Goal: Information Seeking & Learning: Learn about a topic

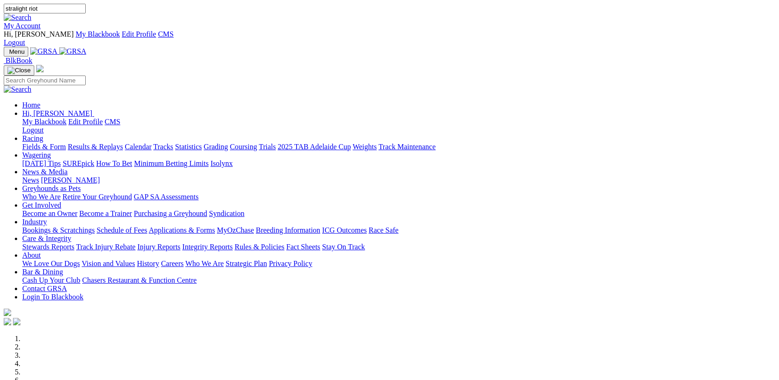
type input "stralight riot"
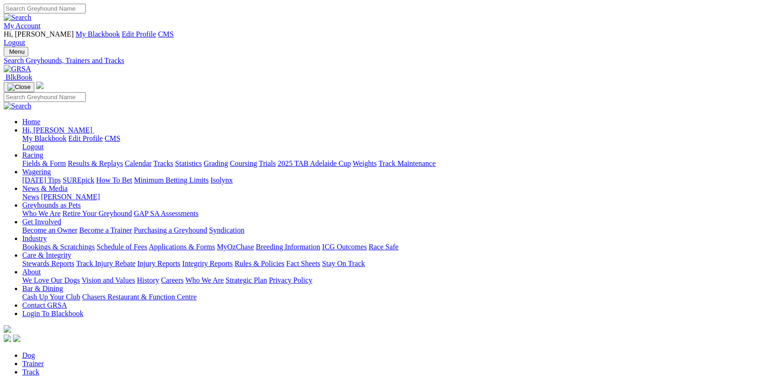
click at [86, 13] on input "Search" at bounding box center [45, 9] width 82 height 10
type input "starlight"
click at [86, 4] on input "Search" at bounding box center [45, 9] width 82 height 10
type input "starlight riot"
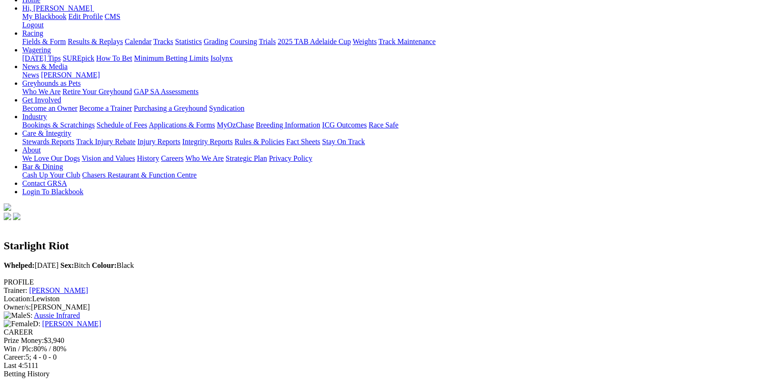
scroll to position [180, 0]
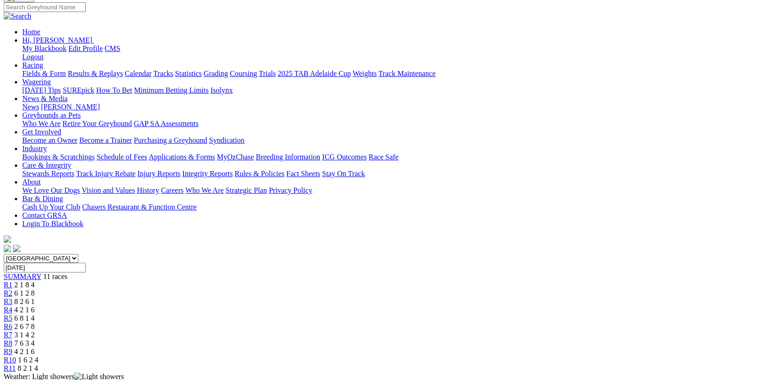
scroll to position [168, 0]
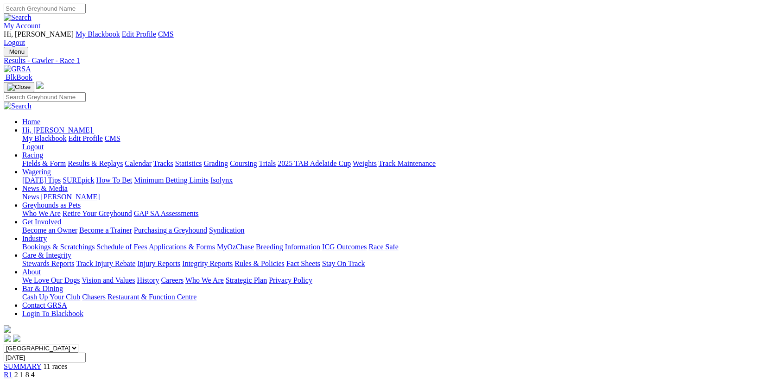
click at [31, 65] on img at bounding box center [17, 69] width 27 height 8
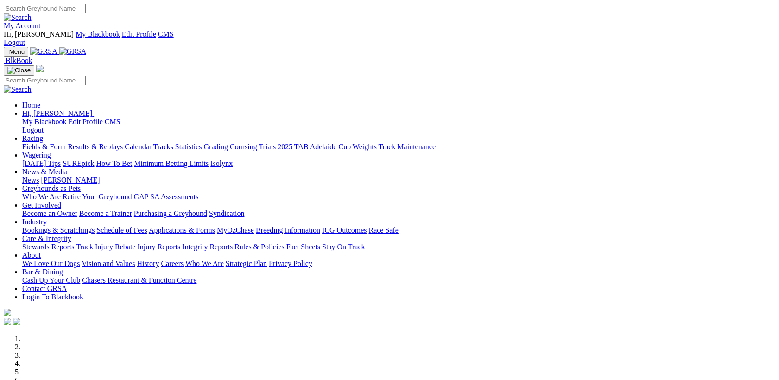
scroll to position [327, 0]
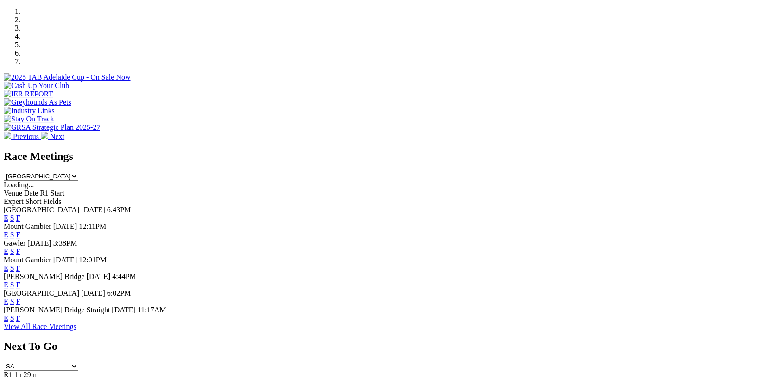
click at [8, 214] on link "E" at bounding box center [6, 218] width 5 height 8
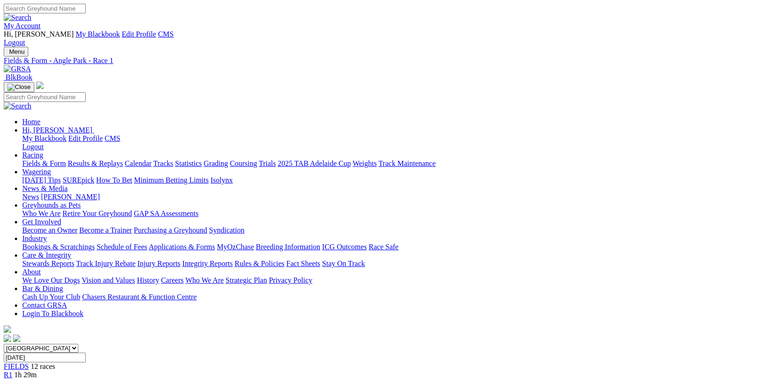
click at [13, 379] on span "R2" at bounding box center [8, 383] width 9 height 8
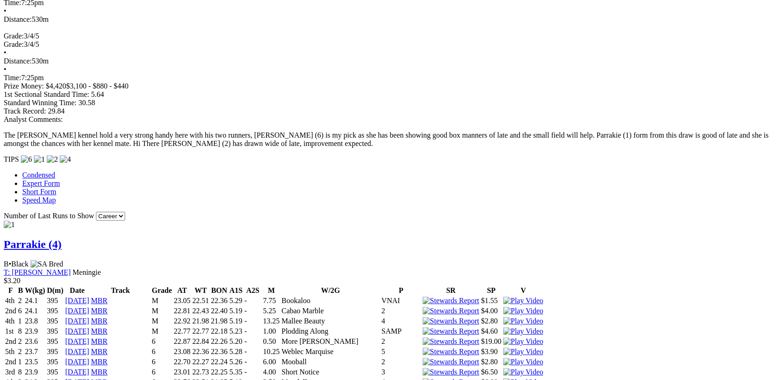
scroll to position [701, 0]
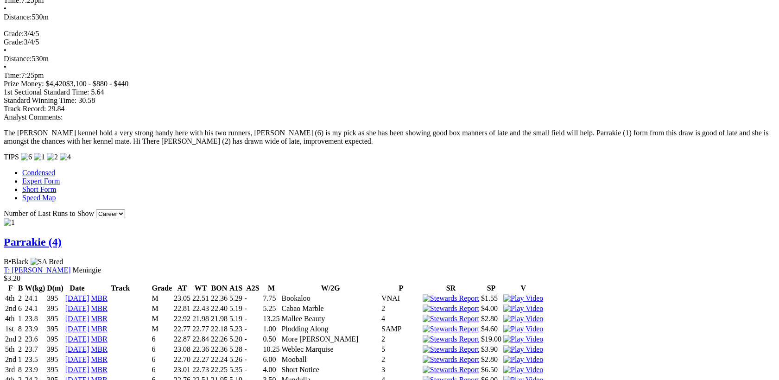
drag, startPoint x: 0, startPoint y: 0, endPoint x: 265, endPoint y: 143, distance: 301.0
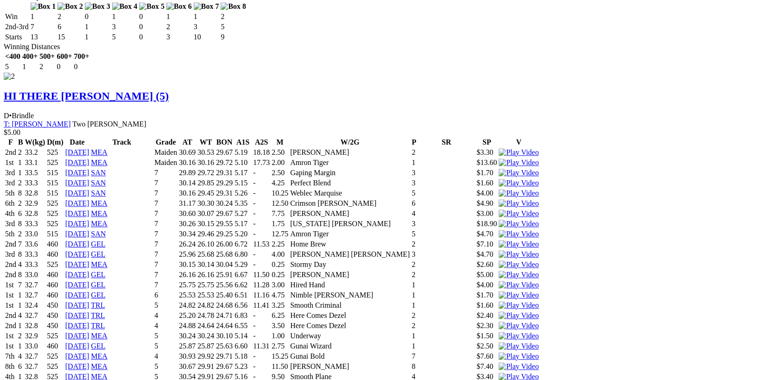
scroll to position [1834, 0]
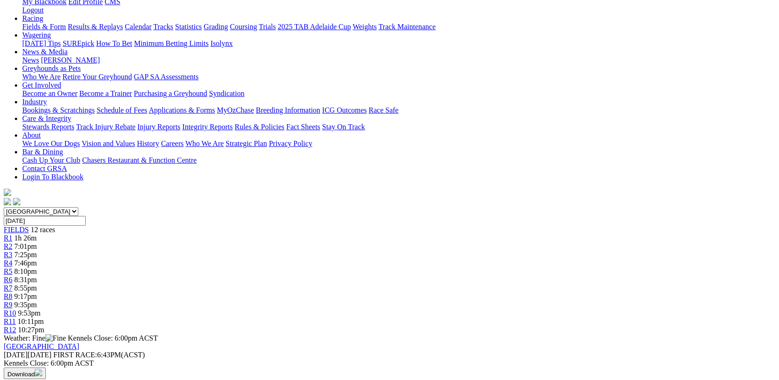
scroll to position [0, 0]
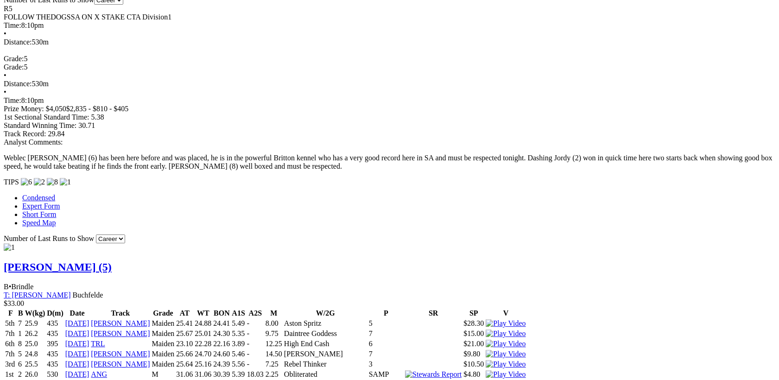
scroll to position [748, 0]
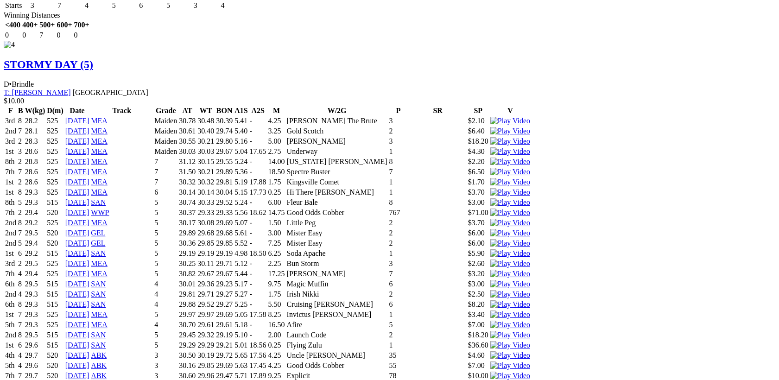
scroll to position [0, 0]
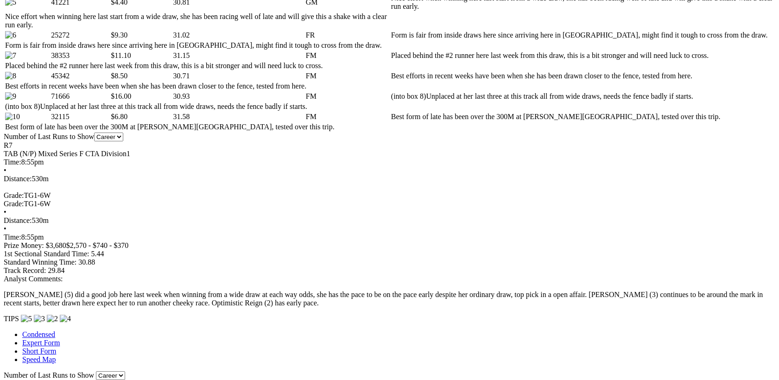
scroll to position [537, 0]
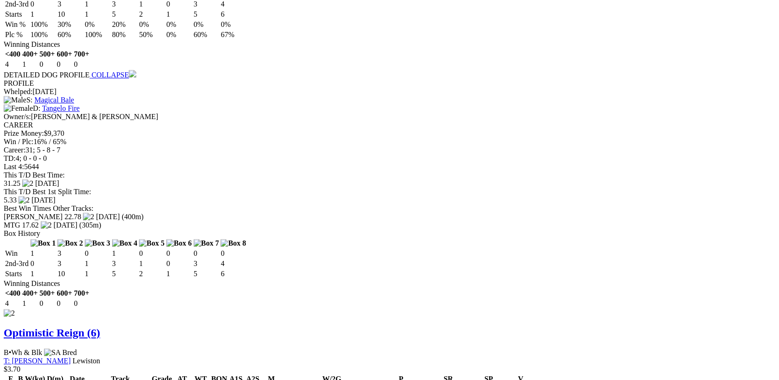
scroll to position [1444, 0]
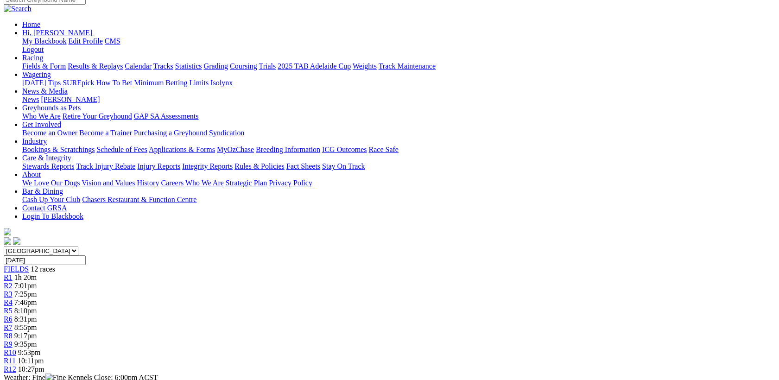
scroll to position [0, 0]
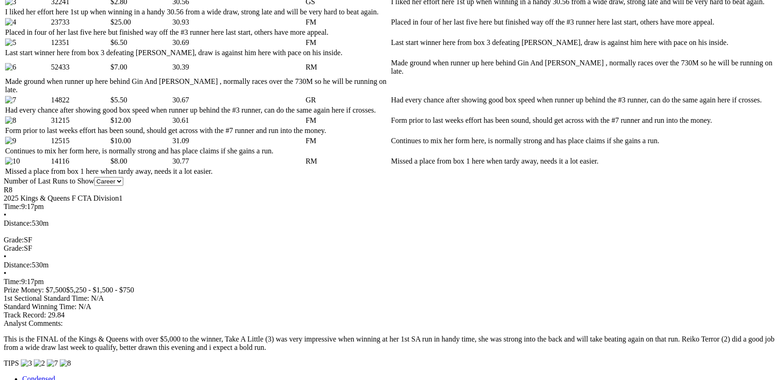
scroll to position [577, 0]
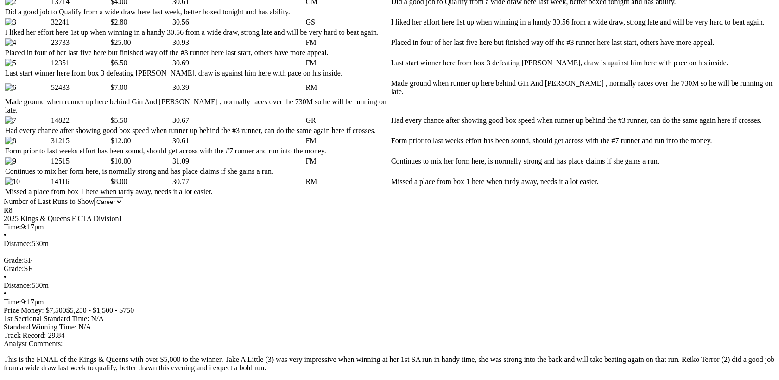
drag, startPoint x: 0, startPoint y: 0, endPoint x: 484, endPoint y: 138, distance: 503.0
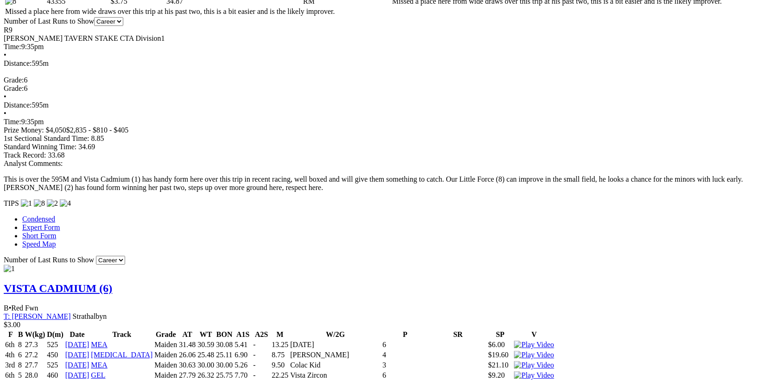
drag, startPoint x: 0, startPoint y: 0, endPoint x: 518, endPoint y: 152, distance: 539.9
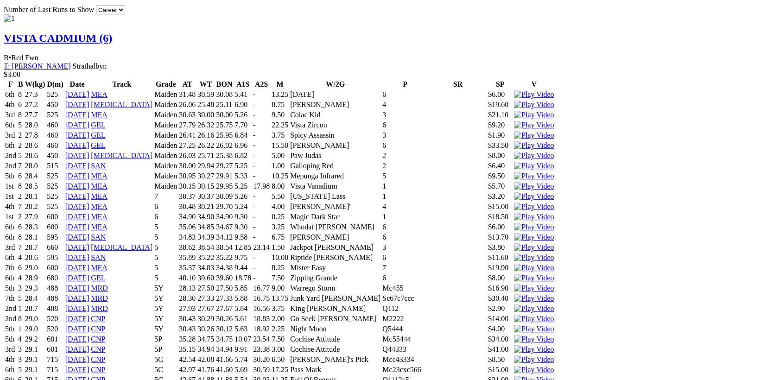
scroll to position [1005, 0]
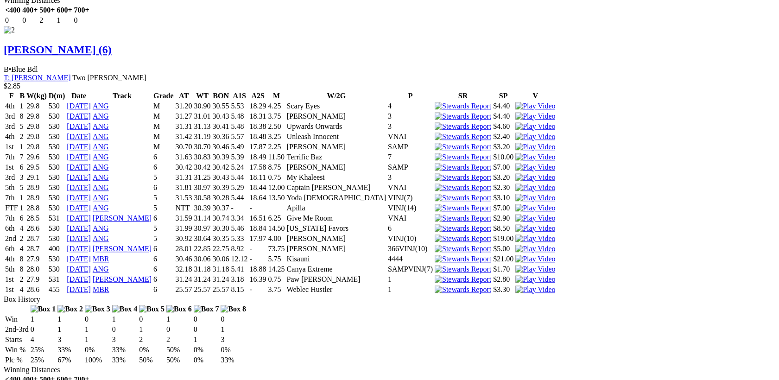
scroll to position [0, 0]
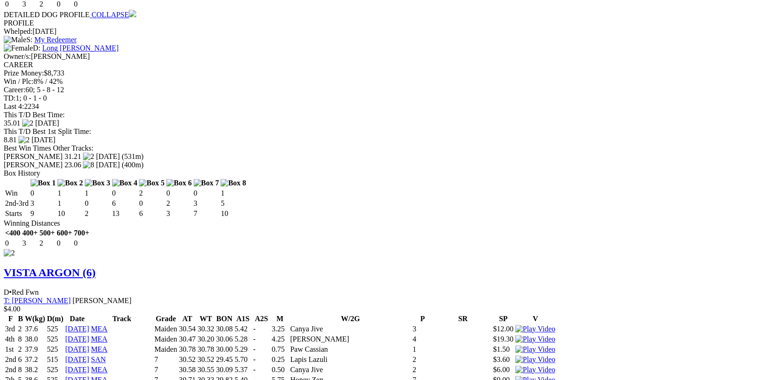
scroll to position [1733, 0]
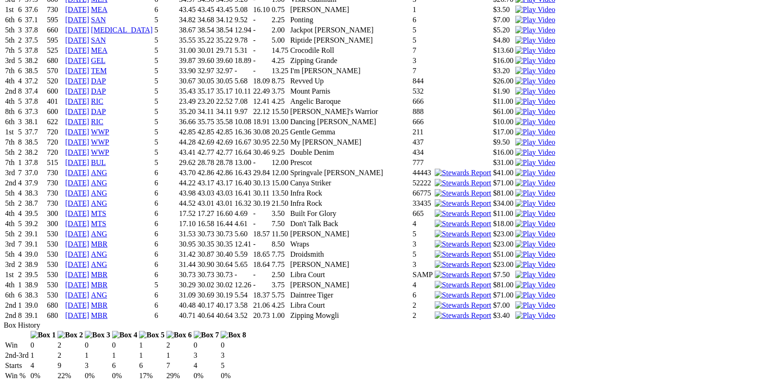
scroll to position [103, 0]
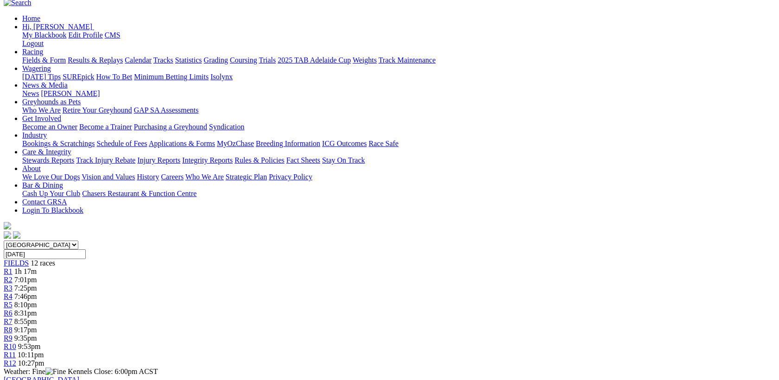
click at [604, 351] on div "R11 10:11pm" at bounding box center [389, 355] width 771 height 8
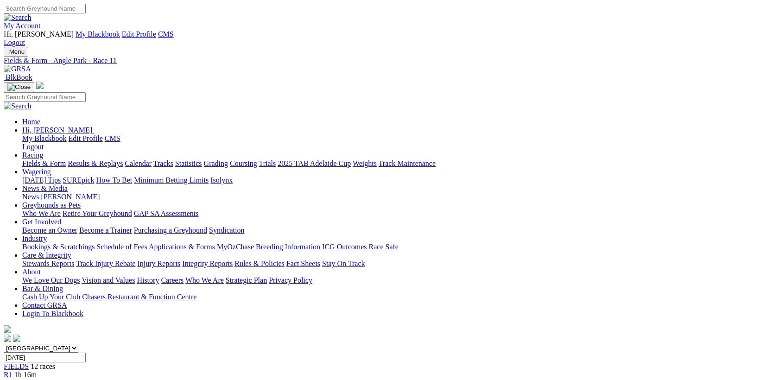
click at [13, 371] on span "R1" at bounding box center [8, 375] width 9 height 8
click at [775, 159] on div "Fields & Form Results & Replays Calendar Tracks Statistics Grading Coursing Tri…" at bounding box center [398, 163] width 753 height 8
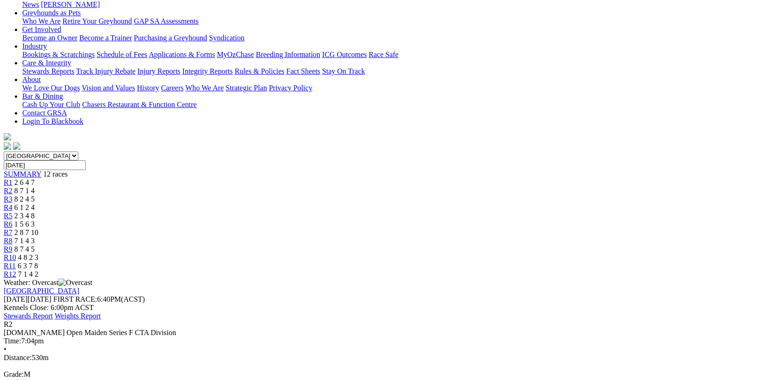
scroll to position [198, 0]
